Goal: Information Seeking & Learning: Learn about a topic

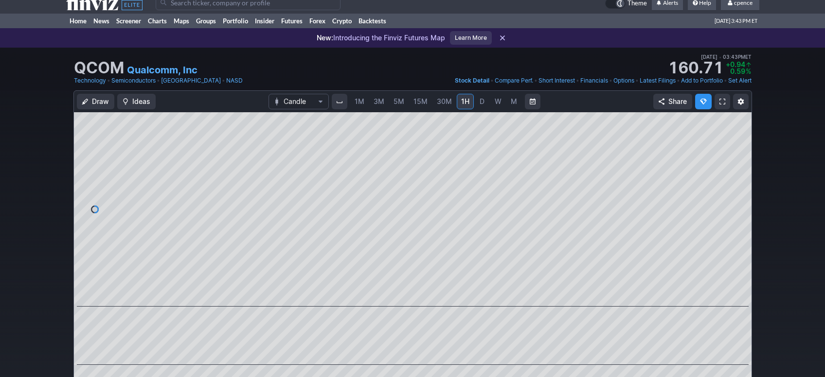
click at [115, 8] on icon at bounding box center [104, 3] width 76 height 16
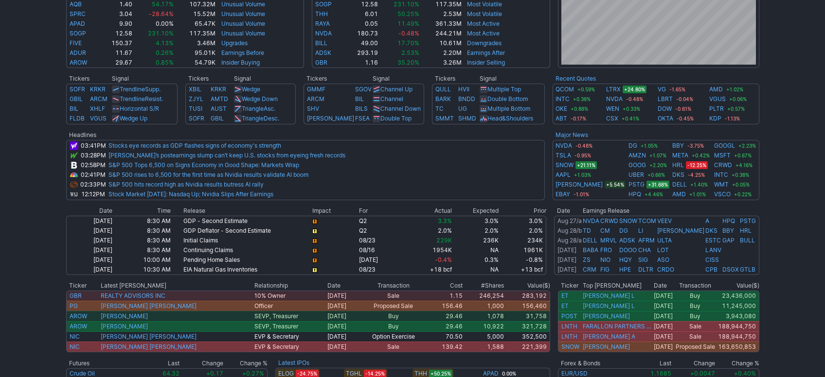
drag, startPoint x: 794, startPoint y: 174, endPoint x: 787, endPoint y: 152, distance: 23.1
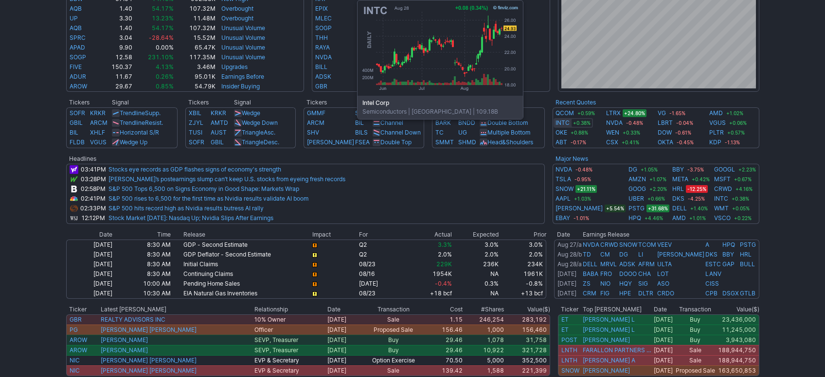
click at [565, 123] on link "INTC" at bounding box center [562, 123] width 14 height 10
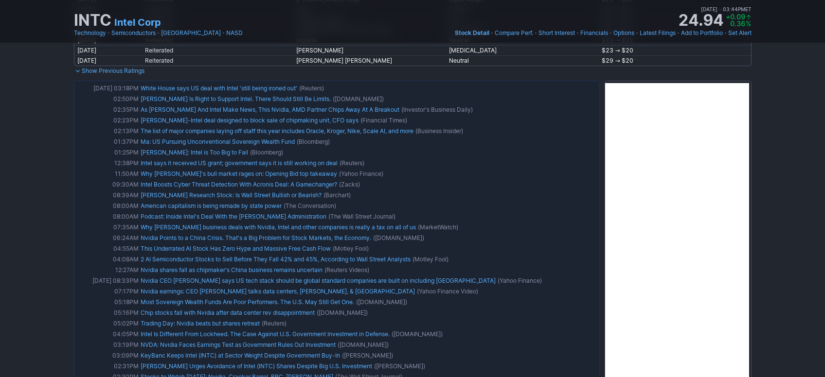
drag, startPoint x: 775, startPoint y: 190, endPoint x: 772, endPoint y: 177, distance: 13.0
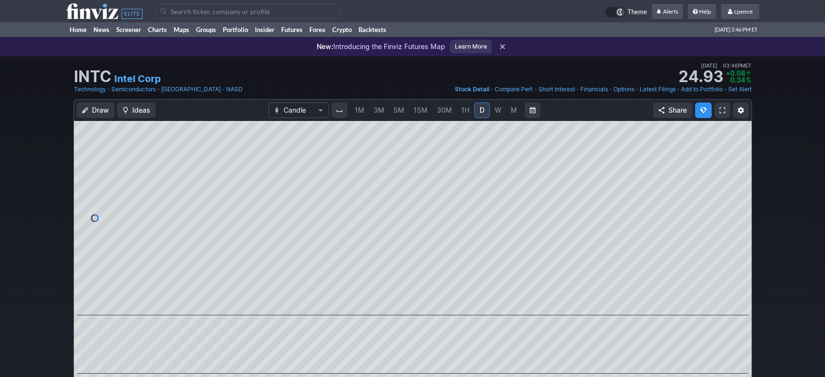
click at [244, 6] on input "Search" at bounding box center [248, 11] width 185 height 16
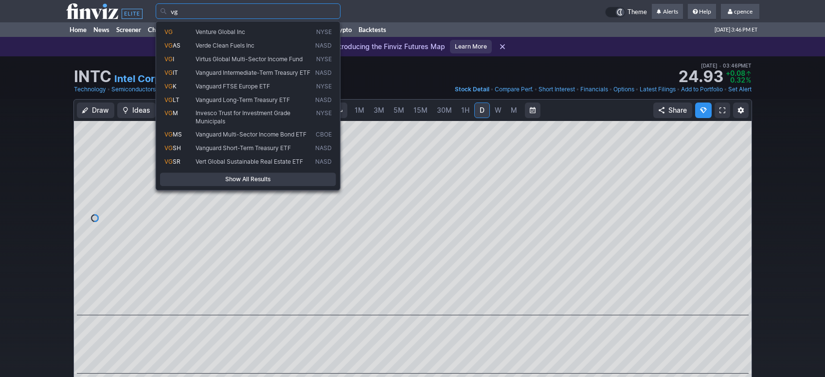
click at [248, 31] on span "Venture Global Inc" at bounding box center [253, 32] width 120 height 8
type input "VG"
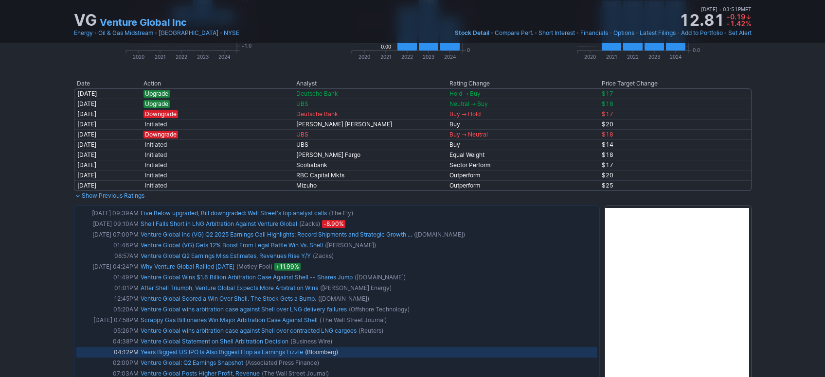
scroll to position [961, 0]
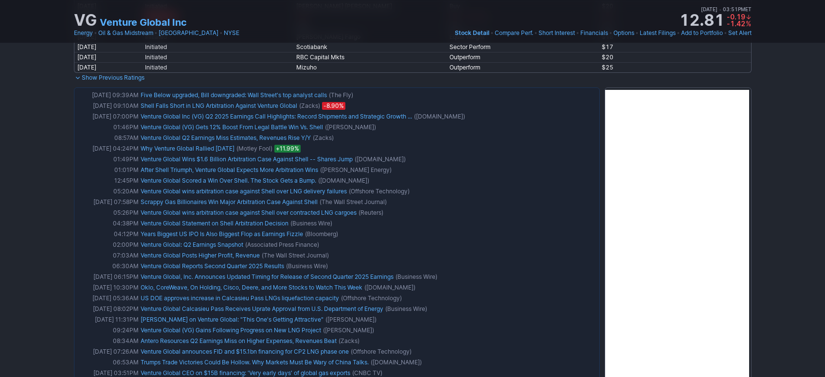
drag, startPoint x: 782, startPoint y: 112, endPoint x: 793, endPoint y: 93, distance: 22.0
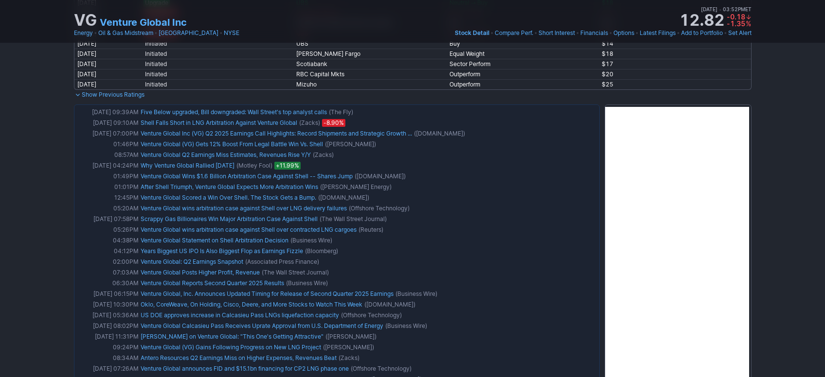
scroll to position [848, 0]
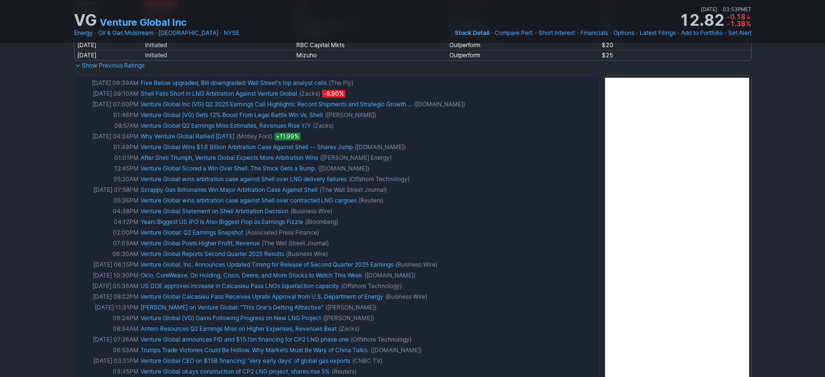
drag, startPoint x: 781, startPoint y: 188, endPoint x: 773, endPoint y: 217, distance: 30.7
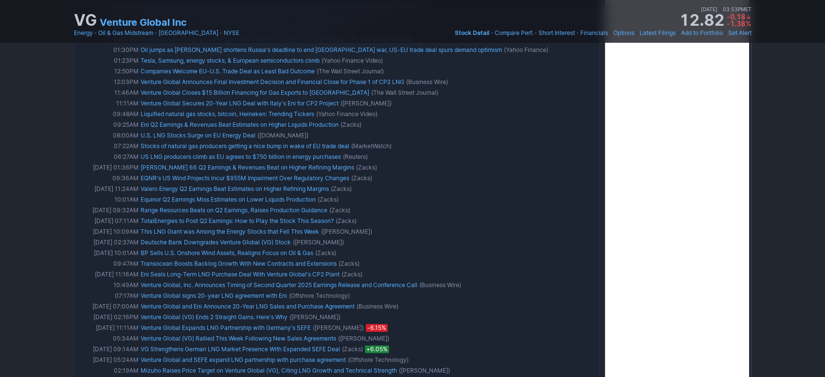
scroll to position [1540, 0]
